Goal: Communication & Community: Answer question/provide support

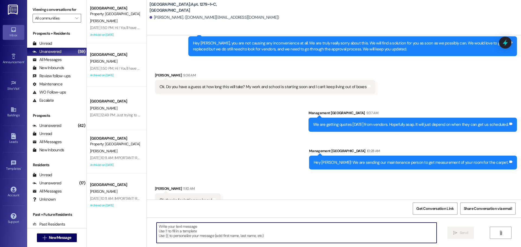
scroll to position [1509, 0]
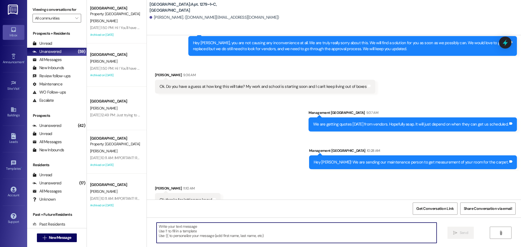
click at [249, 235] on textarea at bounding box center [297, 233] width 280 height 20
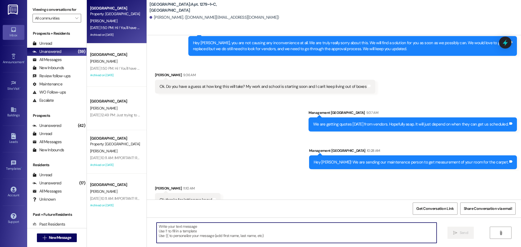
click at [99, 12] on div "Property: [GEOGRAPHIC_DATA]" at bounding box center [115, 14] width 50 height 6
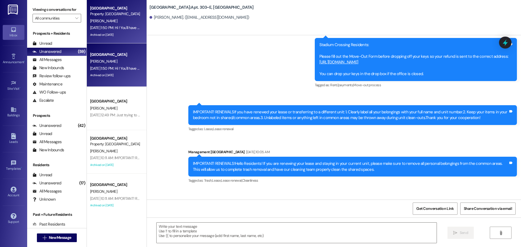
scroll to position [5425, 0]
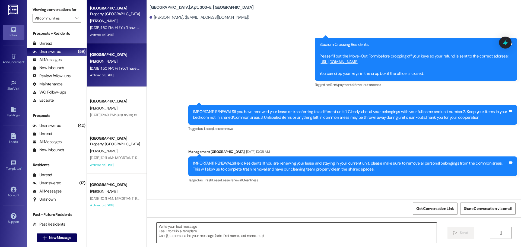
click at [243, 226] on textarea at bounding box center [297, 233] width 280 height 20
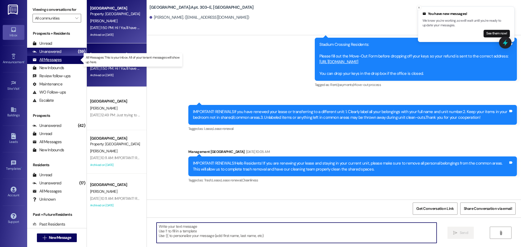
click at [63, 63] on div "All Messages (undefined)" at bounding box center [56, 60] width 59 height 8
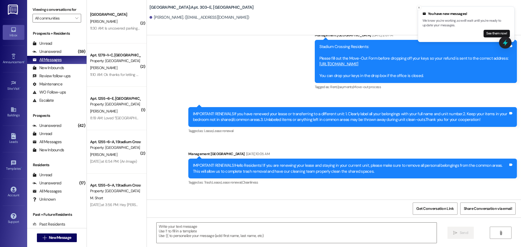
scroll to position [5425, 0]
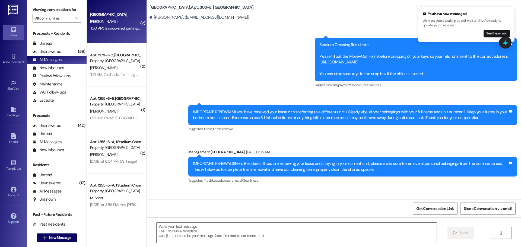
click at [97, 27] on div "11:30 AM: Is uncovered parking 55$ total or monthly? 11:30 AM: Is uncovered par…" at bounding box center [131, 28] width 82 height 5
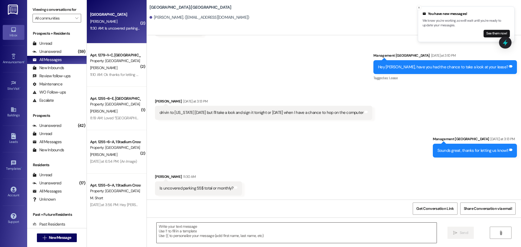
scroll to position [463, 0]
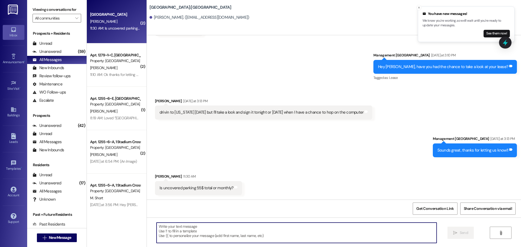
click at [276, 233] on textarea at bounding box center [297, 233] width 280 height 20
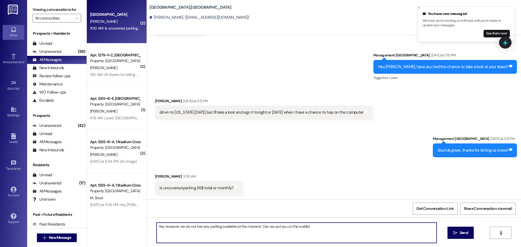
type textarea "Yes, however we do not hve any parking available at the moment. Can we put you …"
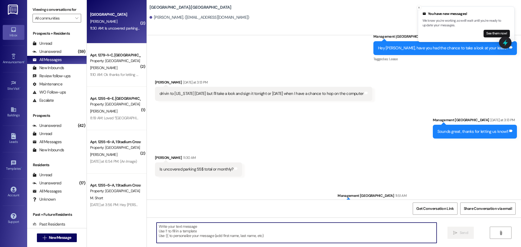
scroll to position [500, 0]
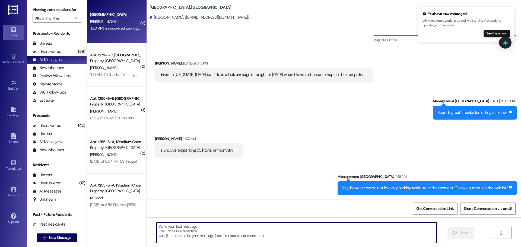
click at [372, 235] on textarea at bounding box center [297, 233] width 280 height 20
type textarea "It is monthly"
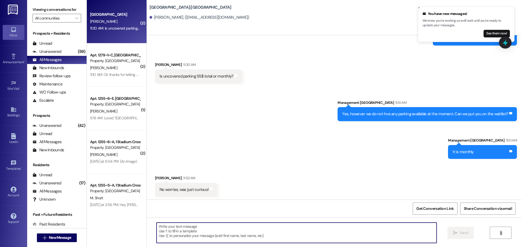
scroll to position [576, 0]
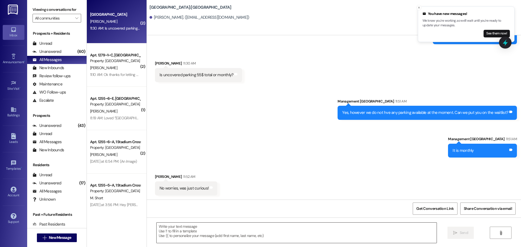
click at [257, 233] on textarea at bounding box center [297, 233] width 280 height 20
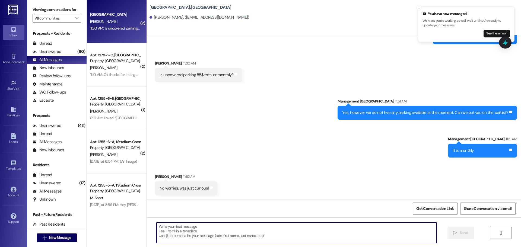
type textarea "N"
type textarea "All good!"
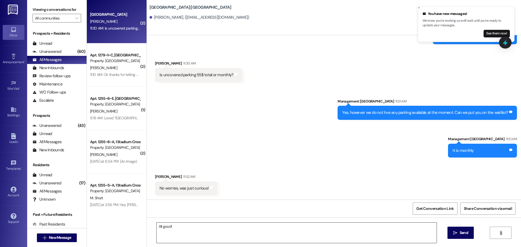
click at [167, 231] on textarea "All good!" at bounding box center [297, 233] width 280 height 20
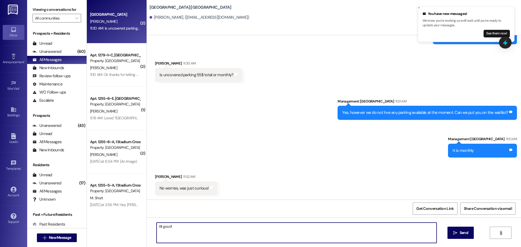
click at [167, 231] on textarea "All good!" at bounding box center [297, 233] width 280 height 20
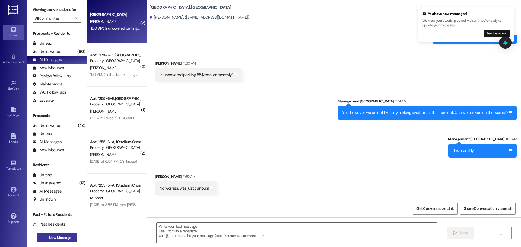
click at [63, 236] on span "New Message" at bounding box center [60, 238] width 22 height 6
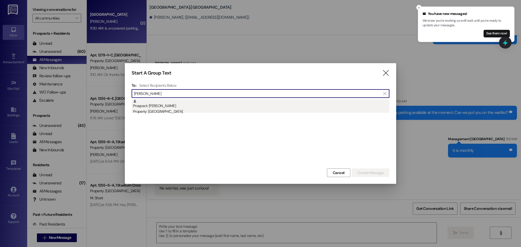
type input "[PERSON_NAME]"
click at [182, 112] on div "Property: [GEOGRAPHIC_DATA]" at bounding box center [261, 112] width 256 height 6
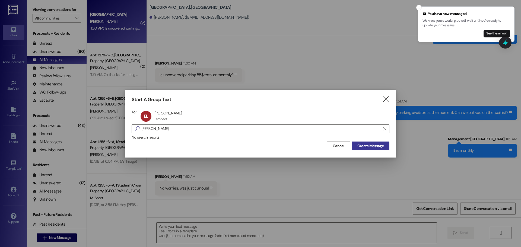
click at [383, 149] on button "Create Message" at bounding box center [371, 146] width 38 height 9
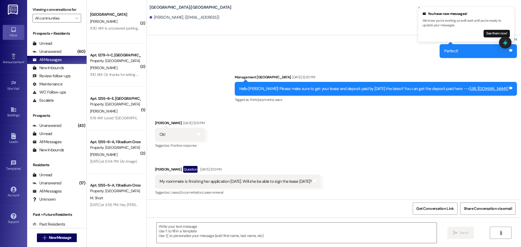
scroll to position [1561, 0]
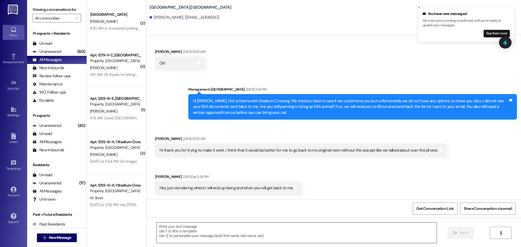
click at [229, 230] on textarea at bounding box center [297, 233] width 280 height 20
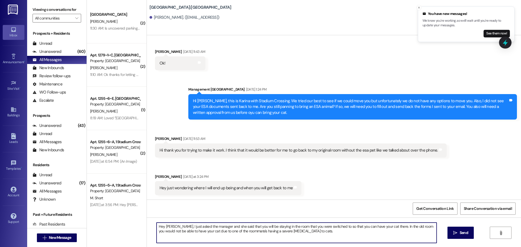
click at [277, 233] on textarea "Hey [PERSON_NAME], I just asked the manager and she said that you will be stayi…" at bounding box center [297, 233] width 280 height 20
click at [290, 237] on textarea "Hey [PERSON_NAME], I just asked the manager and she said that you will be stayi…" at bounding box center [297, 233] width 280 height 20
type textarea "Hey [PERSON_NAME], I just asked the manager and she said that you will be stayi…"
click at [462, 233] on span "Send" at bounding box center [464, 233] width 8 height 6
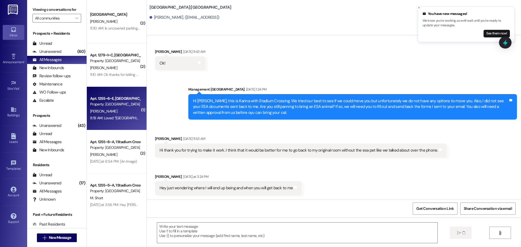
scroll to position [1561, 0]
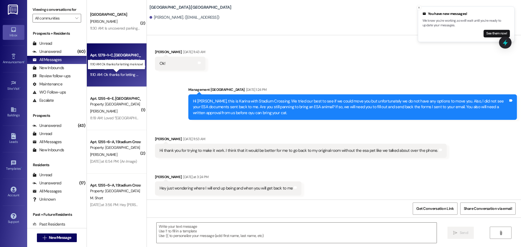
click at [94, 74] on div "11:10 AM: Ok thanks for letting me know! 11:10 AM: Ok thanks for letting me kno…" at bounding box center [120, 74] width 61 height 5
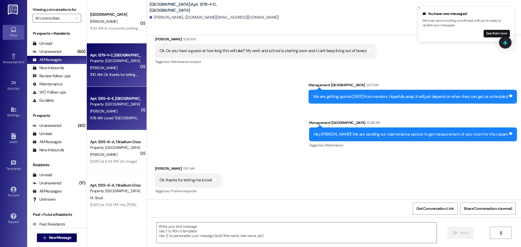
scroll to position [1533, 0]
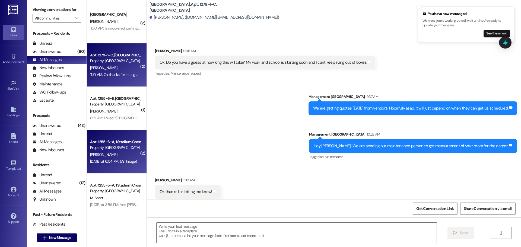
click at [114, 168] on div "Apt. 1255~6~A, 1 Stadium Crossing Property: [GEOGRAPHIC_DATA] [PERSON_NAME] [DA…" at bounding box center [117, 151] width 60 height 43
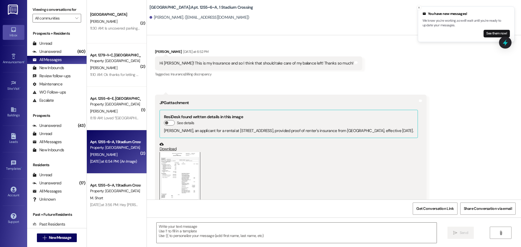
scroll to position [1460, 0]
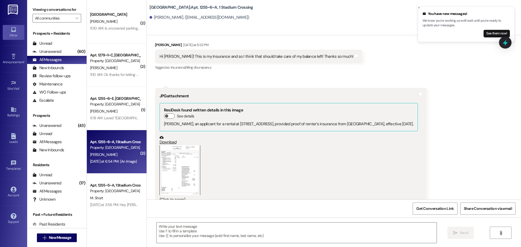
click at [169, 163] on button "Zoom image" at bounding box center [180, 170] width 41 height 50
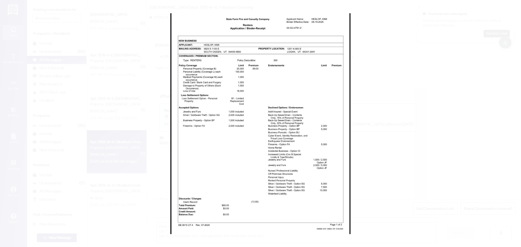
click at [277, 184] on button "Unzoom image" at bounding box center [260, 123] width 521 height 247
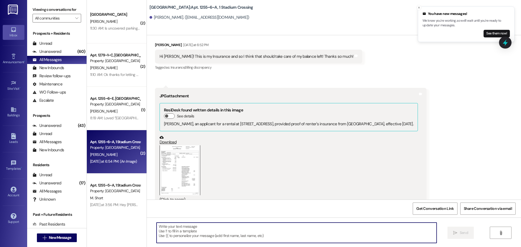
click at [252, 237] on textarea at bounding box center [297, 233] width 280 height 20
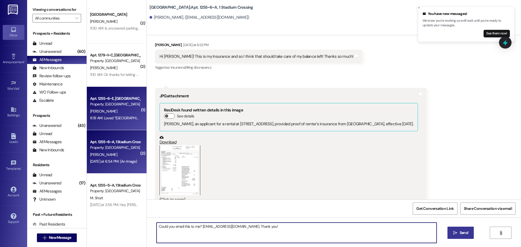
type textarea "Could you email this to me? [EMAIL_ADDRESS][DOMAIN_NAME]. Thank you!!"
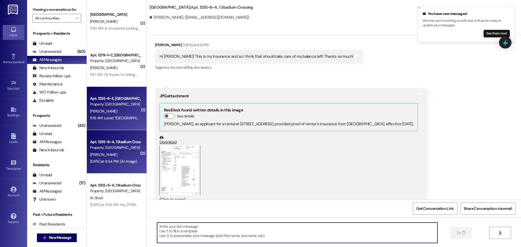
scroll to position [1460, 0]
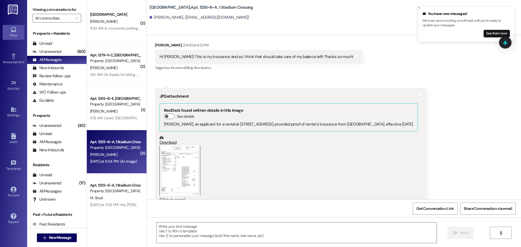
click at [186, 156] on button "Zoom image" at bounding box center [180, 171] width 41 height 50
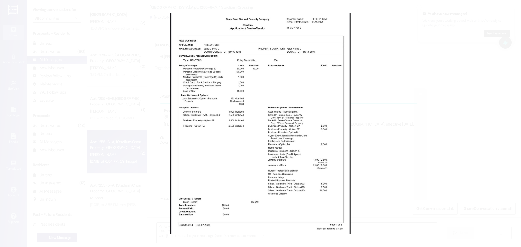
drag, startPoint x: 224, startPoint y: 144, endPoint x: 423, endPoint y: 149, distance: 199.5
click at [450, 145] on button "Unzoom image" at bounding box center [260, 123] width 521 height 247
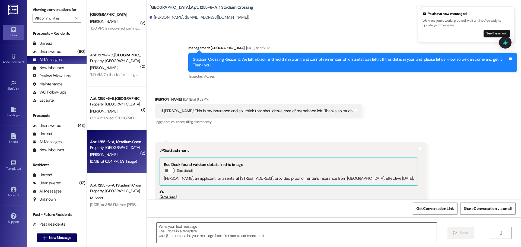
scroll to position [1498, 0]
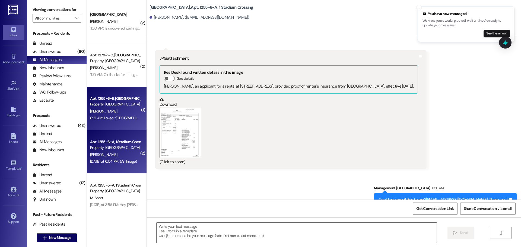
click at [114, 103] on div "Property: [GEOGRAPHIC_DATA]" at bounding box center [115, 104] width 50 height 6
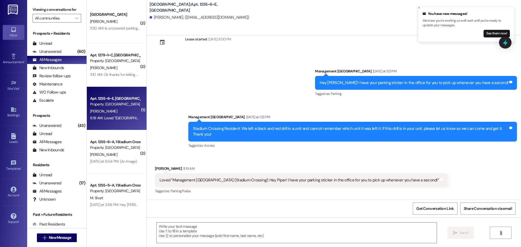
scroll to position [964, 0]
click at [224, 231] on textarea at bounding box center [297, 233] width 280 height 20
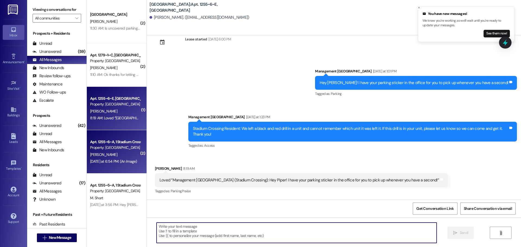
click at [125, 164] on div "[DATE] at 6:54 PM: (An Image) [DATE] at 6:54 PM: (An Image)" at bounding box center [113, 161] width 47 height 5
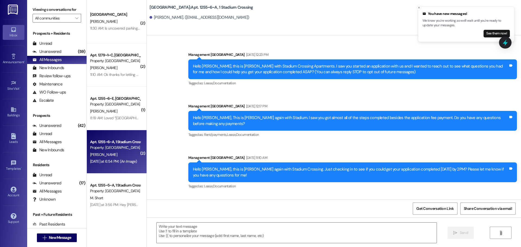
scroll to position [1544, 0]
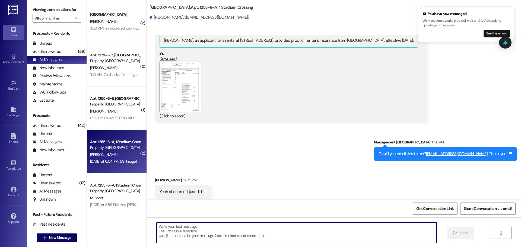
click at [364, 235] on textarea at bounding box center [297, 233] width 280 height 20
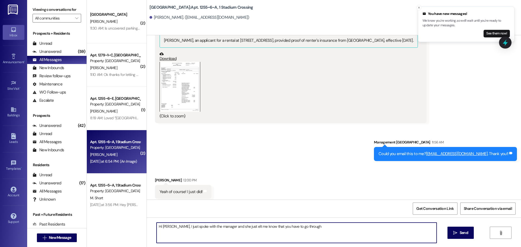
click at [233, 228] on textarea "Hi [PERSON_NAME], I just spoke with the manager and she just elt me know that y…" at bounding box center [297, 233] width 280 height 20
click at [330, 229] on textarea "Hi [PERSON_NAME], I just spoke with the manager and she just let me know that y…" at bounding box center [297, 233] width 280 height 20
click at [311, 228] on textarea "Hi [PERSON_NAME], I just spoke with the manager and she just let me know that y…" at bounding box center [297, 233] width 280 height 20
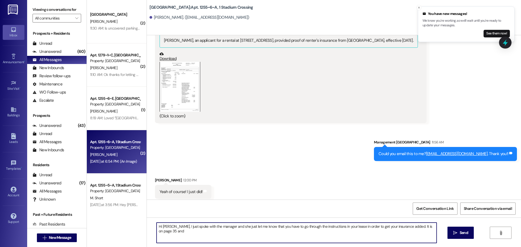
click at [433, 227] on textarea "Hi [PERSON_NAME], I just spoke with the manager and she just let me know that y…" at bounding box center [297, 233] width 280 height 20
type textarea "Hi [PERSON_NAME], I just spoke with the manager and she just let me know that y…"
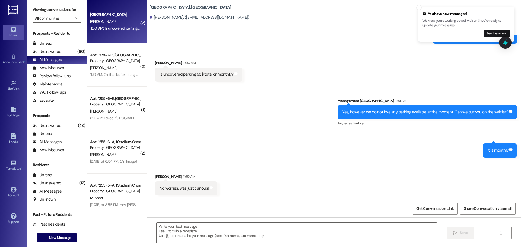
scroll to position [576, 0]
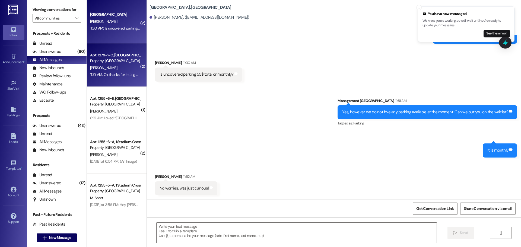
click at [114, 69] on div "[PERSON_NAME]" at bounding box center [115, 68] width 51 height 7
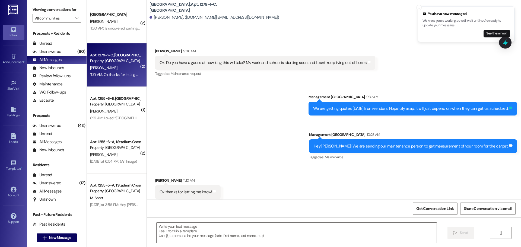
scroll to position [1533, 0]
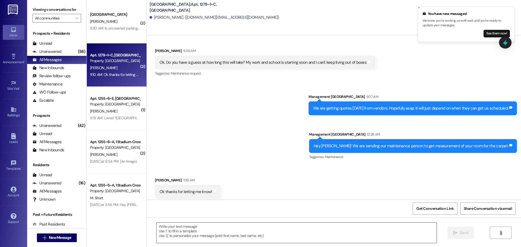
click at [311, 231] on textarea at bounding box center [297, 233] width 280 height 20
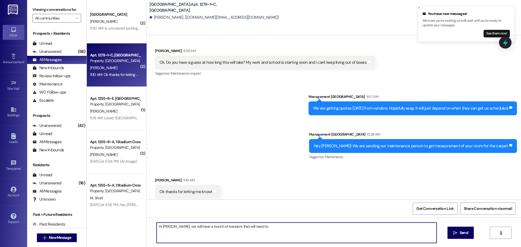
click at [206, 224] on textarea "Hi [PERSON_NAME], we will have a bunch of bendors that will need to" at bounding box center [297, 233] width 280 height 20
click at [261, 224] on textarea "Hi [PERSON_NAME], we will have a bunch of vendors that will need to" at bounding box center [297, 233] width 280 height 20
type textarea "Hi [PERSON_NAME], we will have a bunch of vendors that will need to come to you…"
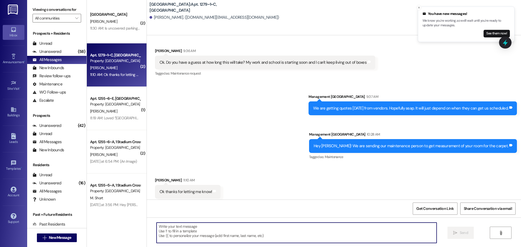
scroll to position [1533, 0]
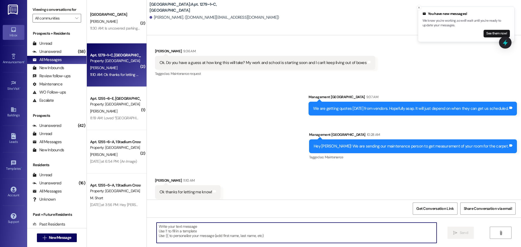
click at [182, 237] on textarea at bounding box center [297, 233] width 280 height 20
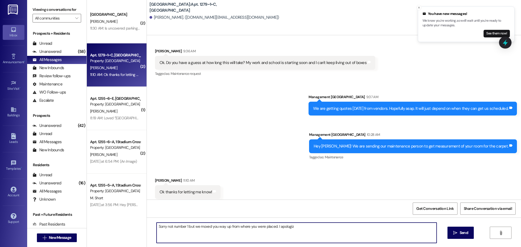
type textarea "Sorry not number 1 but we moved you way up from where you were placed. I apolog…"
